Goal: Information Seeking & Learning: Learn about a topic

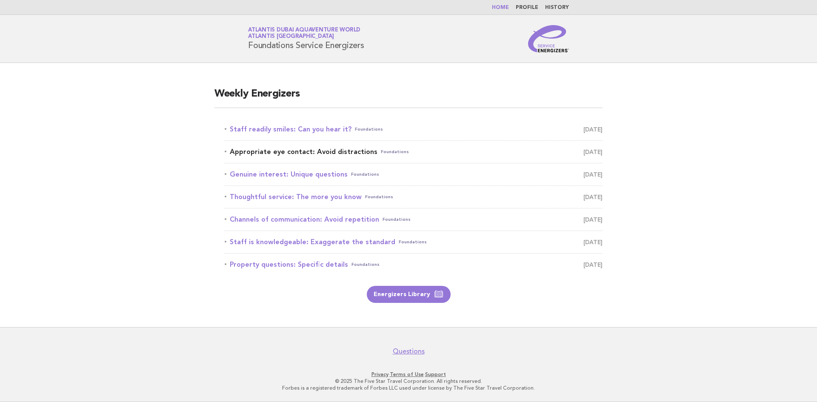
click at [308, 154] on link "Appropriate eye contact: Avoid distractions Foundations September 22" at bounding box center [414, 152] width 378 height 12
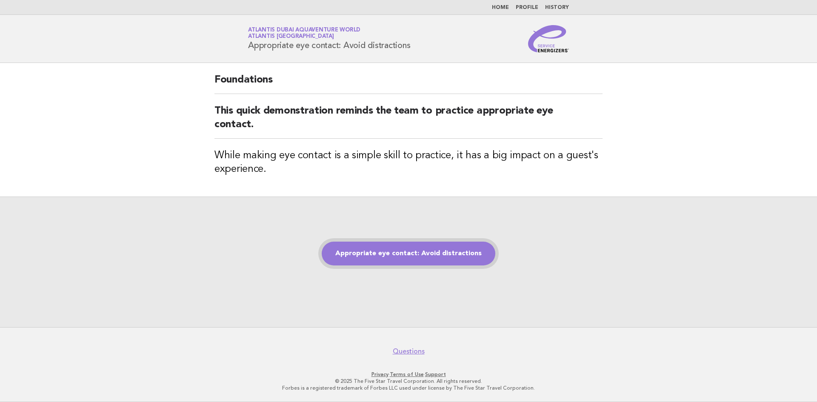
click at [408, 255] on link "Appropriate eye contact: Avoid distractions" at bounding box center [409, 254] width 174 height 24
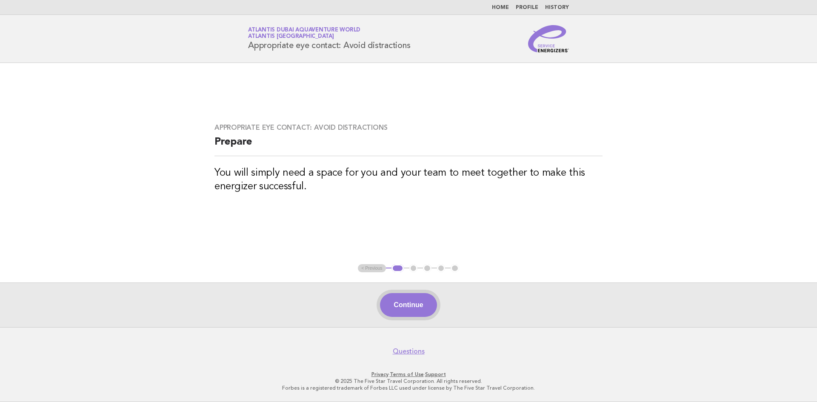
click at [409, 302] on button "Continue" at bounding box center [408, 305] width 57 height 24
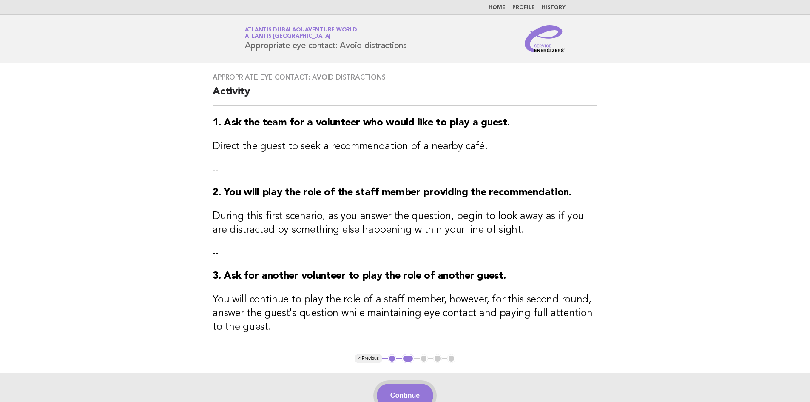
click at [405, 390] on button "Continue" at bounding box center [405, 396] width 57 height 24
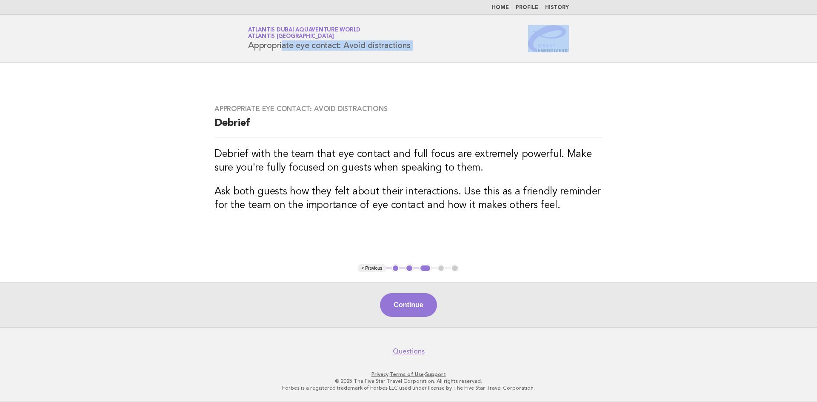
drag, startPoint x: 606, startPoint y: 48, endPoint x: 242, endPoint y: 60, distance: 364.7
click at [242, 60] on header "Service Energizers Atlantis Dubai Aquaventure World Atlantis [GEOGRAPHIC_DATA] …" at bounding box center [408, 39] width 817 height 48
copy div "Appropriate eye contact: Avoid distractions"
click at [409, 308] on button "Continue" at bounding box center [408, 305] width 57 height 24
